Goal: Find specific page/section: Find specific page/section

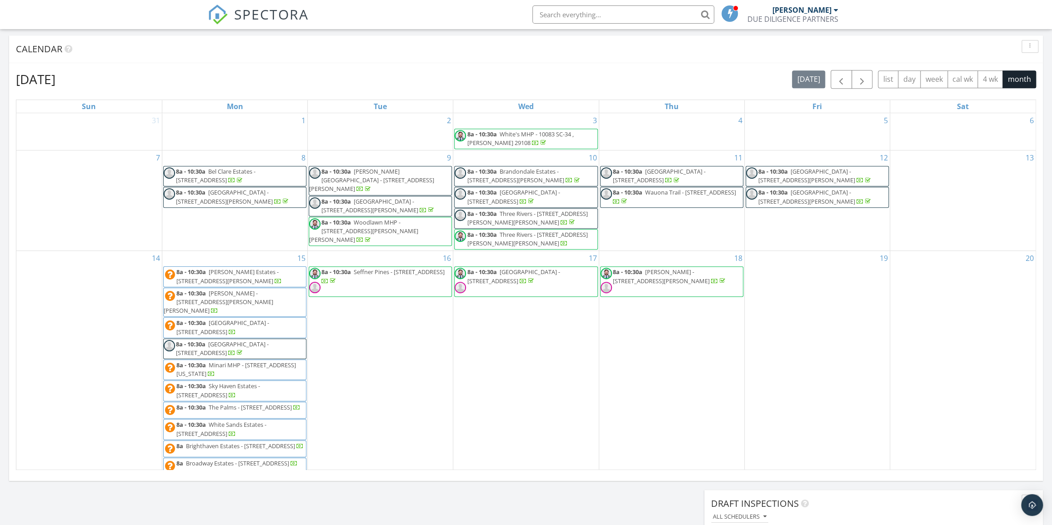
scroll to position [331, 0]
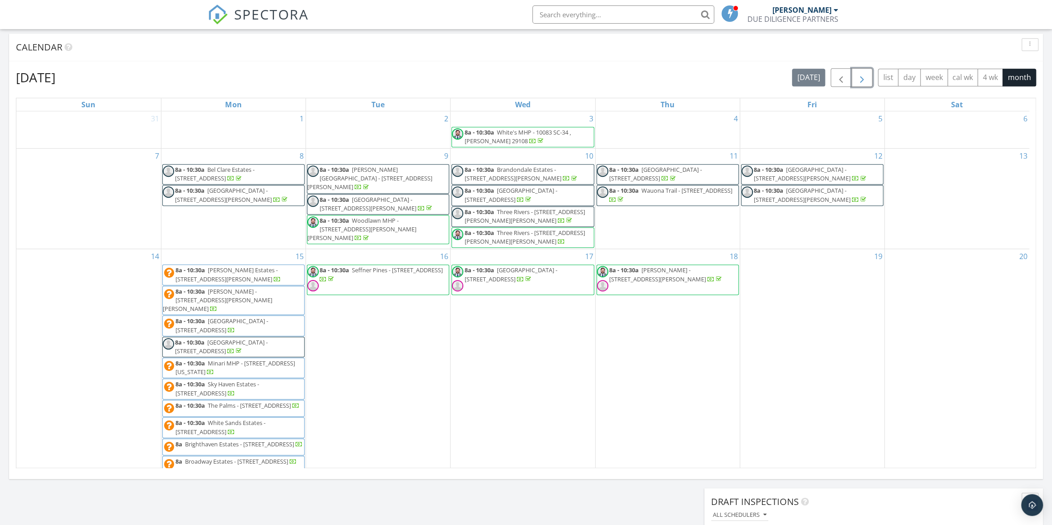
click at [863, 85] on button "button" at bounding box center [862, 77] width 21 height 19
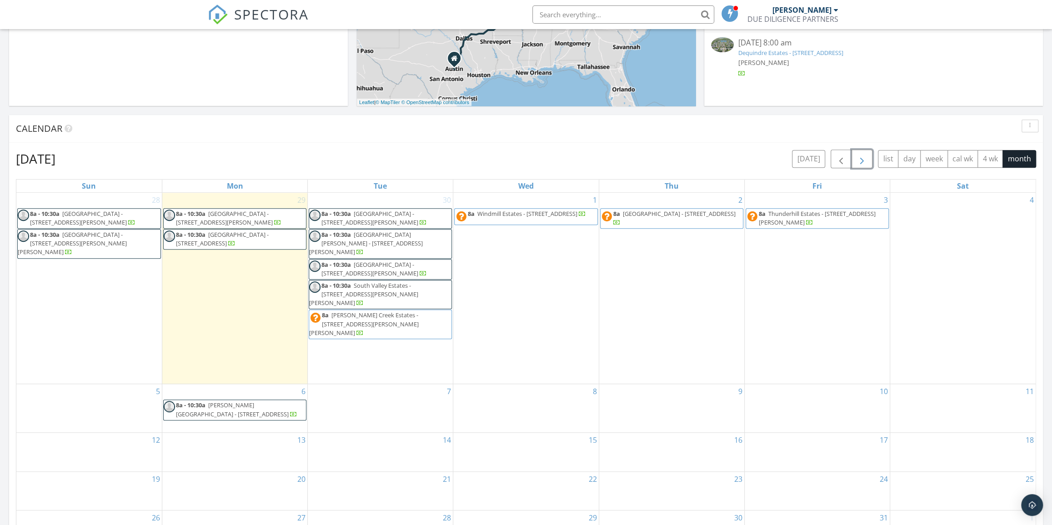
scroll to position [248, 0]
click at [845, 160] on span "button" at bounding box center [841, 160] width 11 height 11
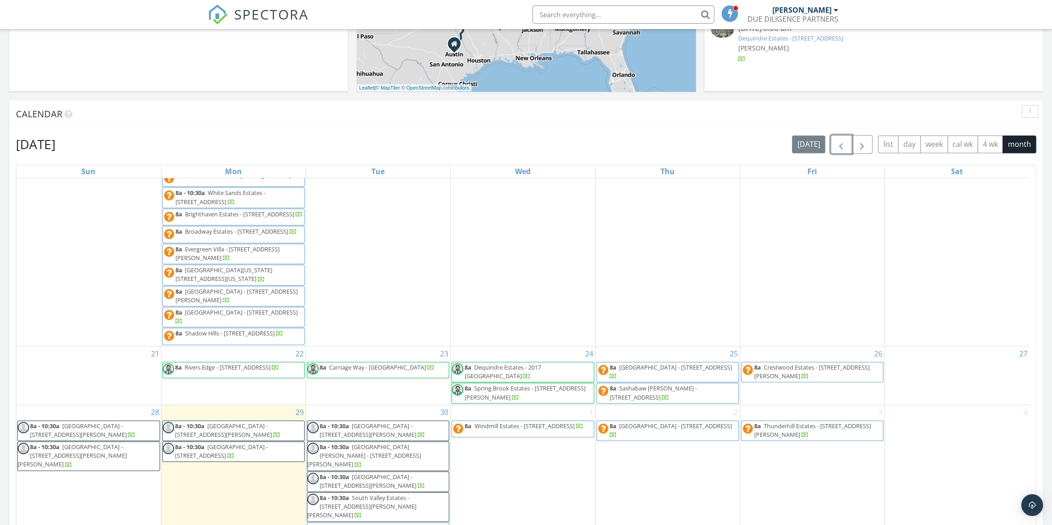
scroll to position [331, 0]
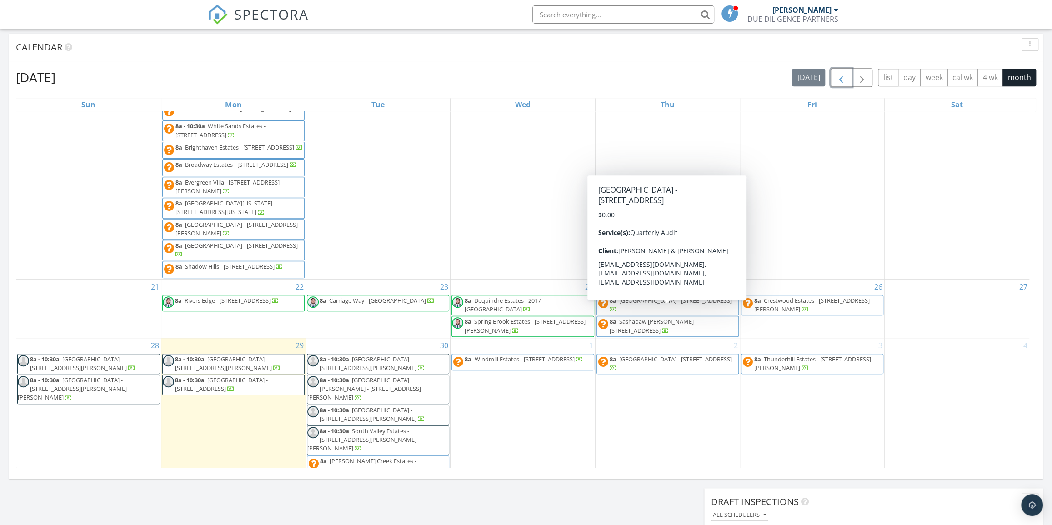
click at [674, 305] on span "Fawn Lake Estates - 831 N Pontiac Trail , Walled Lake 48390" at bounding box center [675, 300] width 113 height 8
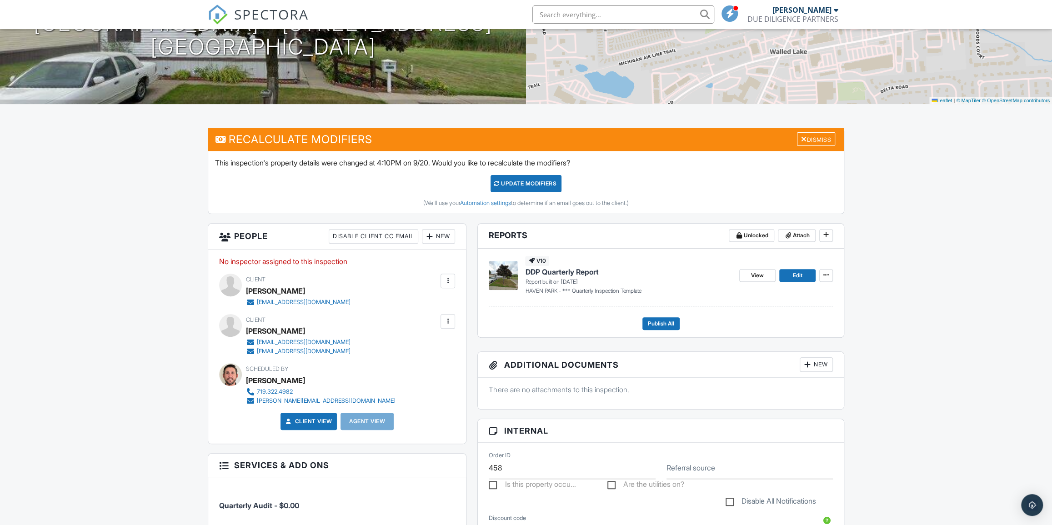
scroll to position [165, 0]
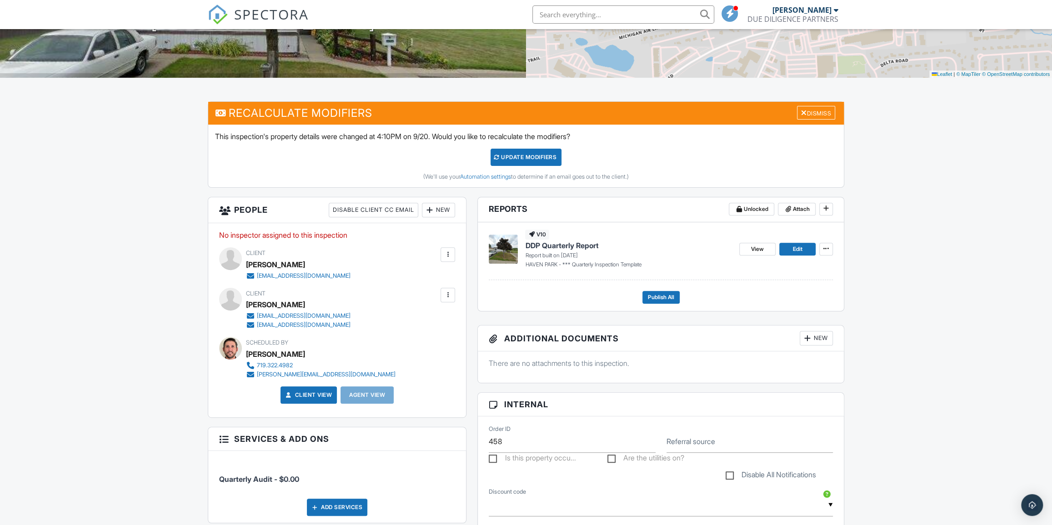
click at [582, 243] on span "DDP Quarterly Report" at bounding box center [561, 246] width 73 height 10
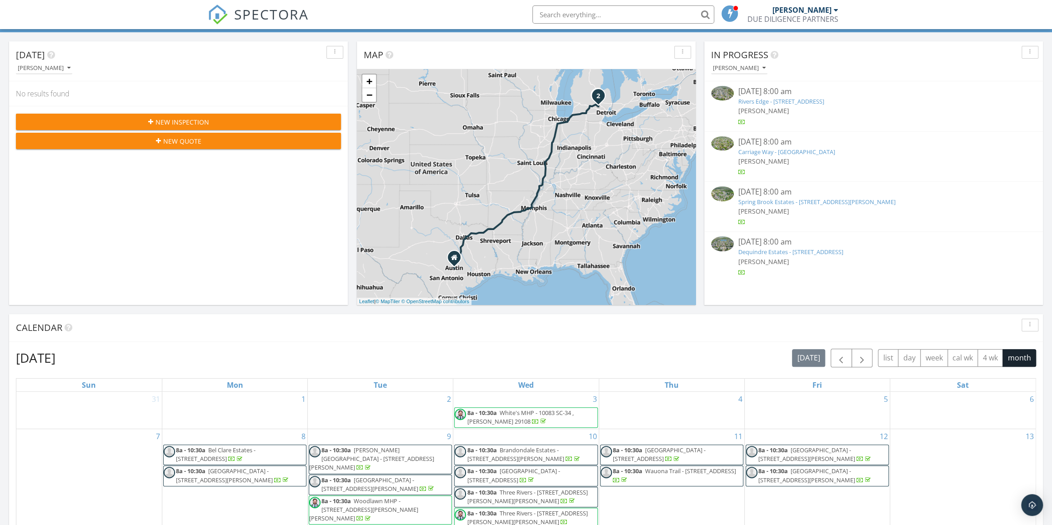
scroll to position [82, 0]
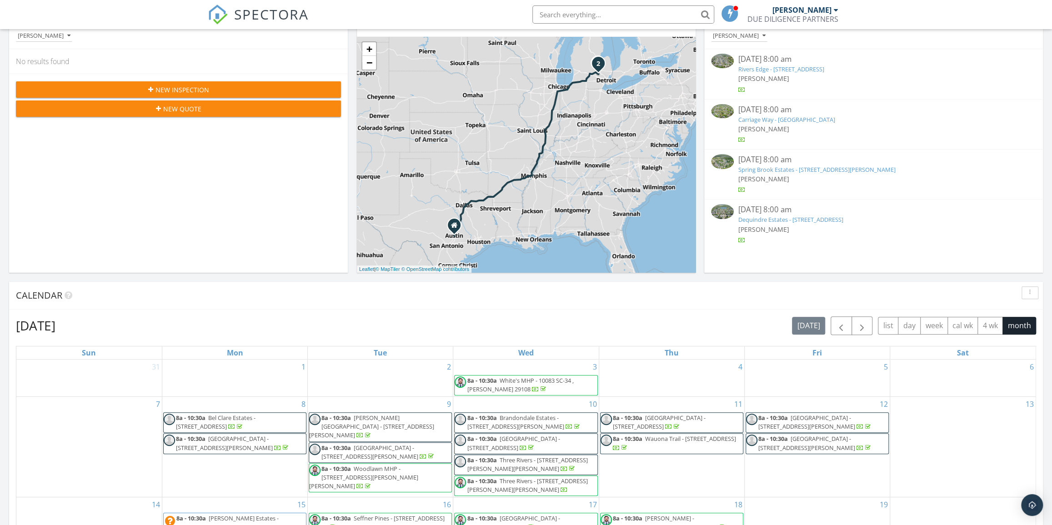
click at [774, 222] on link "Dequindre Estates - 2017 Shirewood Dr , MI 48317" at bounding box center [790, 219] width 105 height 8
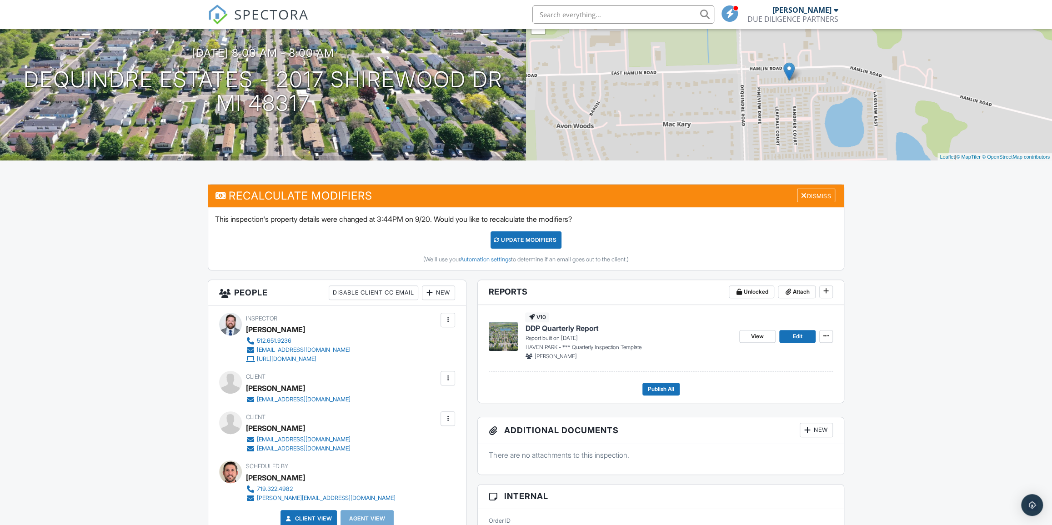
click at [565, 330] on span "DDP Quarterly Report" at bounding box center [561, 328] width 73 height 10
